Goal: Transaction & Acquisition: Purchase product/service

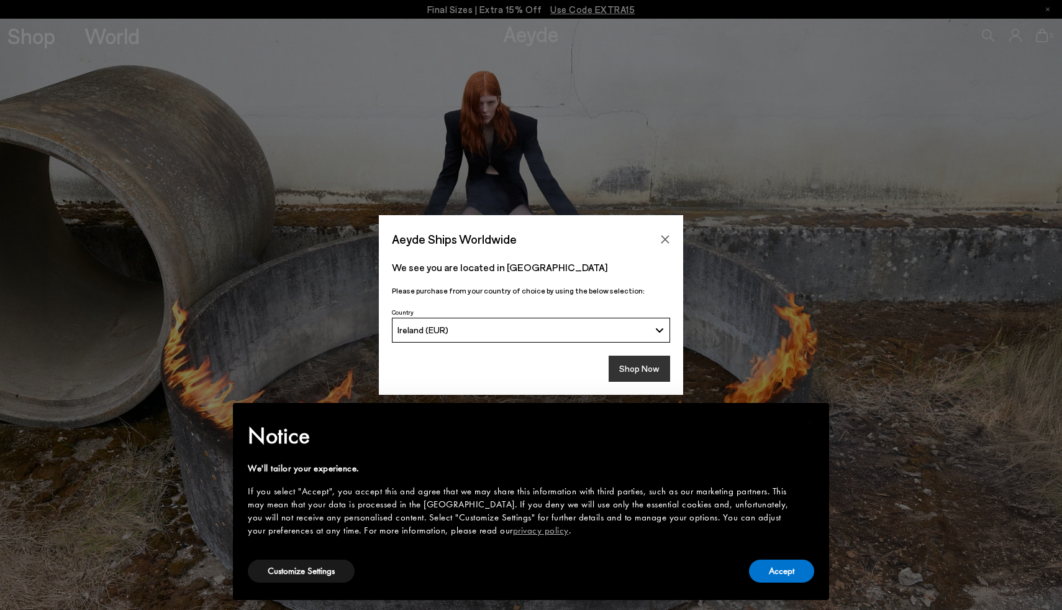
click at [655, 366] on button "Shop Now" at bounding box center [640, 368] width 62 height 26
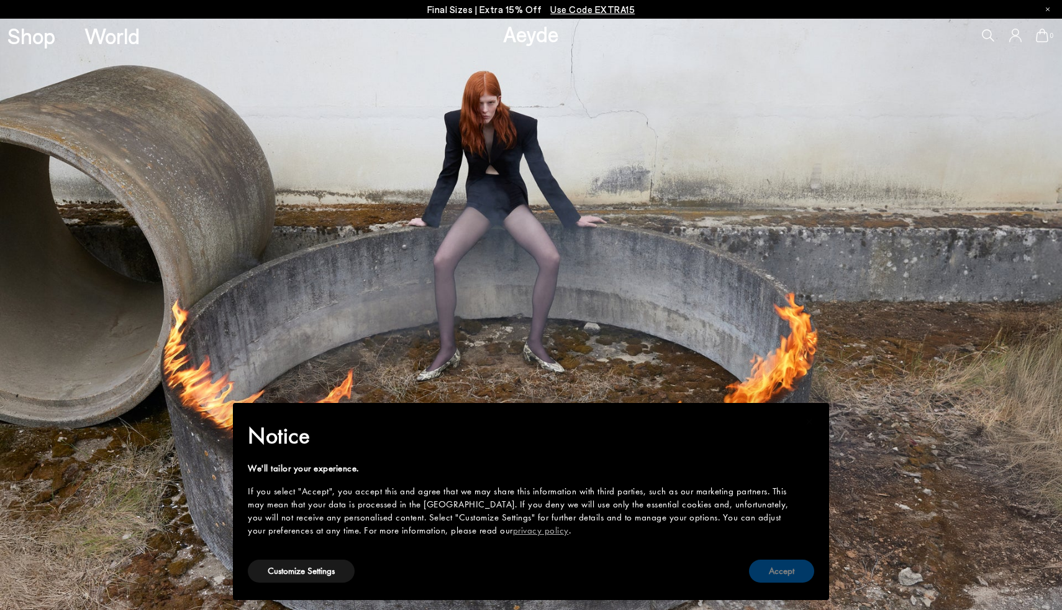
click at [782, 562] on button "Accept" at bounding box center [781, 570] width 65 height 23
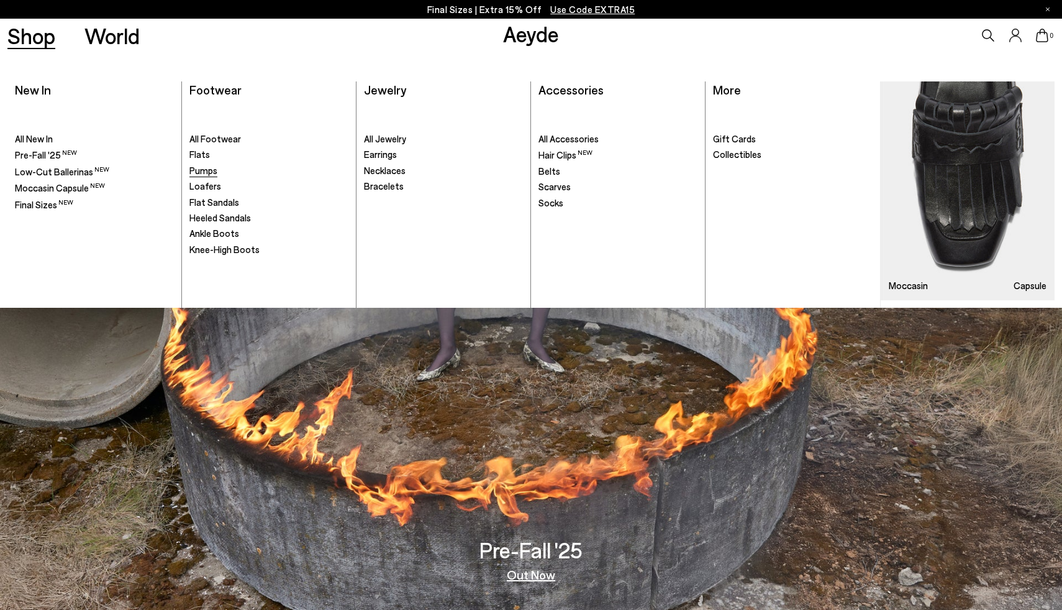
click at [208, 172] on span "Pumps" at bounding box center [204, 170] width 28 height 11
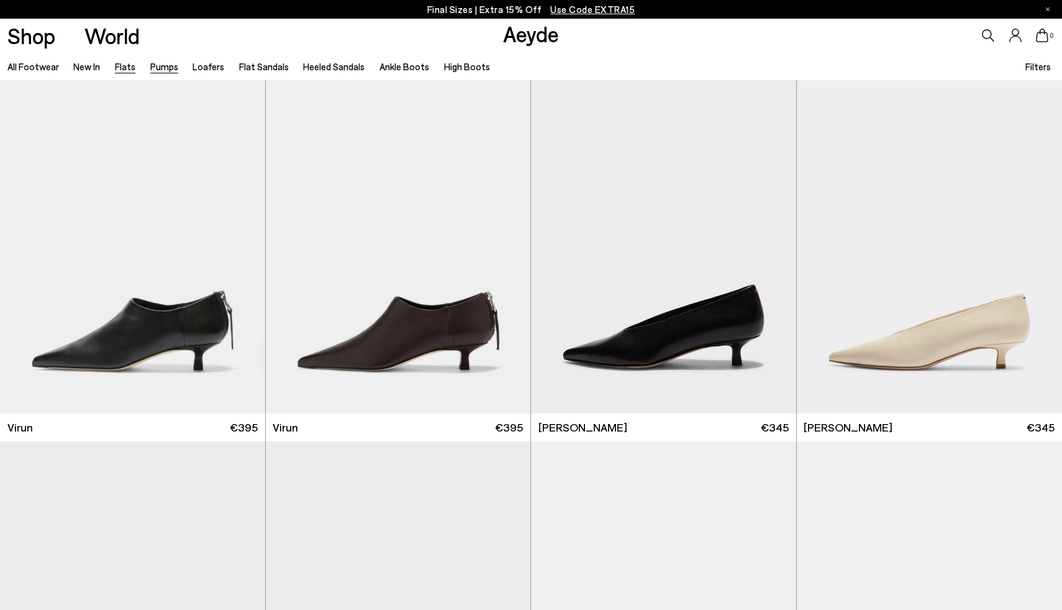
click at [123, 65] on link "Flats" at bounding box center [125, 66] width 21 height 11
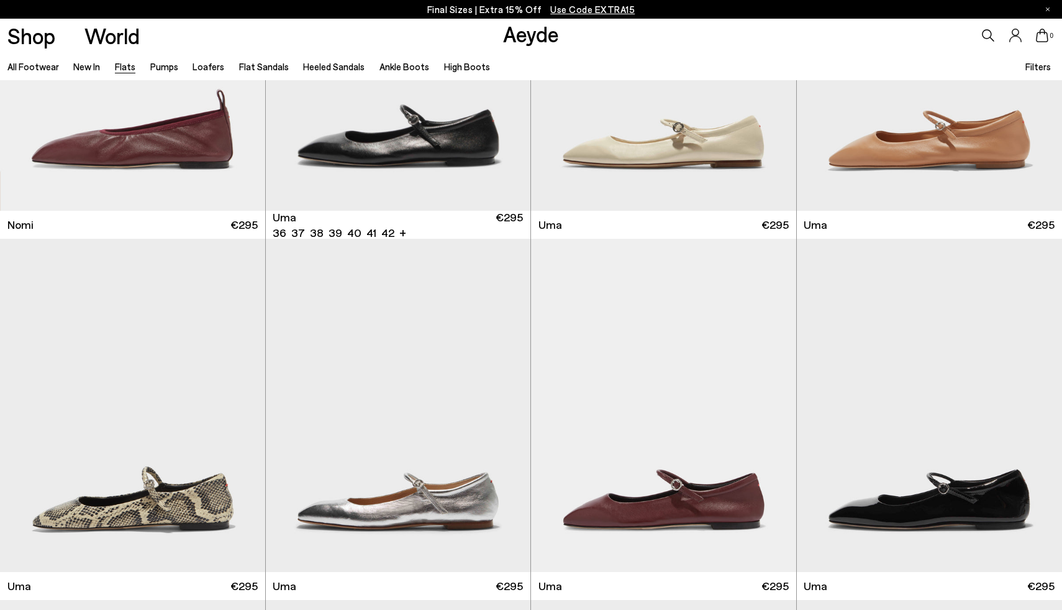
scroll to position [964, 0]
